Goal: Find specific fact: Find specific fact

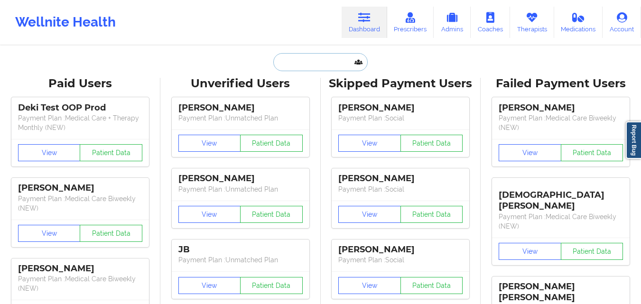
click at [316, 65] on input "text" at bounding box center [320, 62] width 94 height 18
paste input "[PERSON_NAME]"
type input "[PERSON_NAME]"
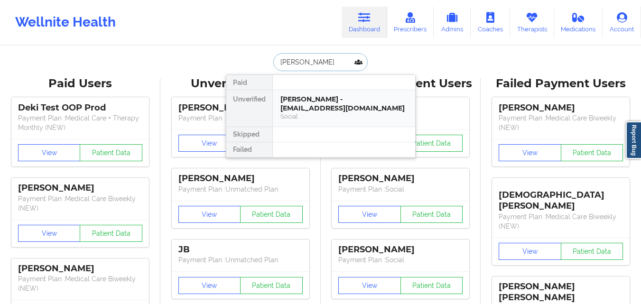
click at [309, 103] on div "[PERSON_NAME] - [EMAIL_ADDRESS][DOMAIN_NAME]" at bounding box center [343, 104] width 127 height 18
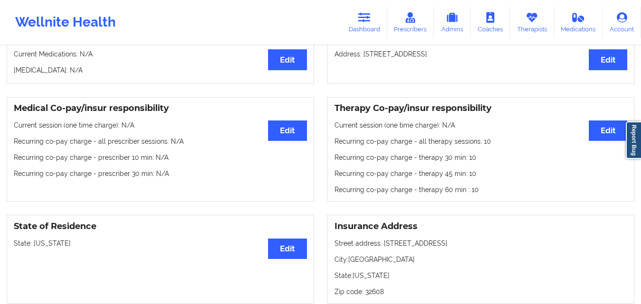
scroll to position [142, 0]
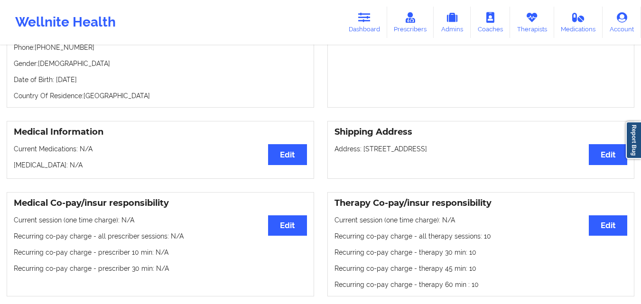
drag, startPoint x: 433, startPoint y: 152, endPoint x: 467, endPoint y: 155, distance: 34.3
click at [467, 154] on p "Address: [STREET_ADDRESS]" at bounding box center [480, 148] width 293 height 9
drag, startPoint x: 433, startPoint y: 153, endPoint x: 461, endPoint y: 163, distance: 30.2
click at [461, 163] on div "Shipping Address Edit Address: [STREET_ADDRESS]" at bounding box center [480, 150] width 307 height 58
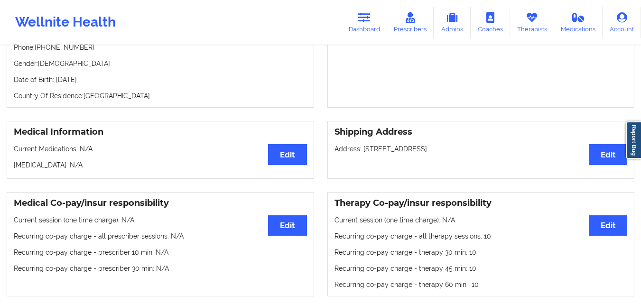
click at [461, 163] on div "Shipping Address Edit Address: [STREET_ADDRESS]" at bounding box center [480, 150] width 307 height 58
drag, startPoint x: 435, startPoint y: 151, endPoint x: 466, endPoint y: 161, distance: 32.4
click at [466, 161] on div "Shipping Address Edit Address: [STREET_ADDRESS]" at bounding box center [480, 150] width 307 height 58
copy p "[GEOGRAPHIC_DATA]"
